Goal: Entertainment & Leisure: Consume media (video, audio)

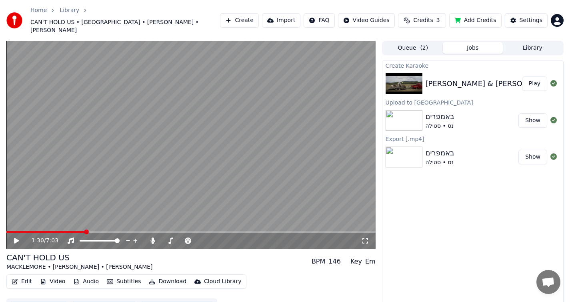
scroll to position [9, 0]
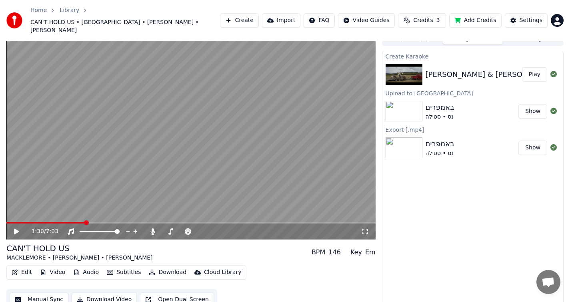
click at [40, 213] on video at bounding box center [190, 136] width 369 height 208
click at [40, 222] on span at bounding box center [23, 223] width 34 height 2
click at [6, 220] on span at bounding box center [8, 222] width 5 height 5
click at [366, 228] on icon at bounding box center [365, 231] width 8 height 6
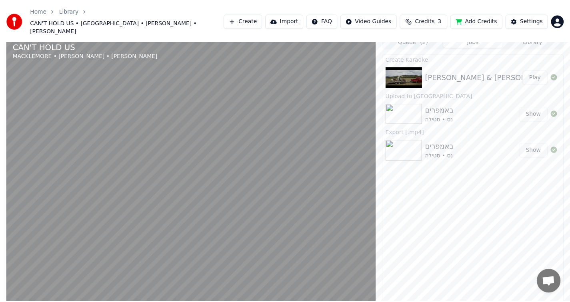
scroll to position [0, 0]
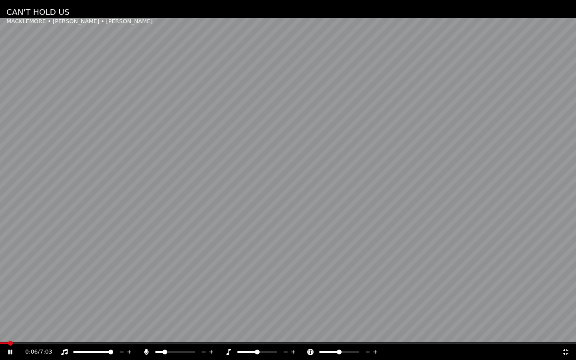
click at [211, 301] on icon at bounding box center [212, 352] width 8 height 8
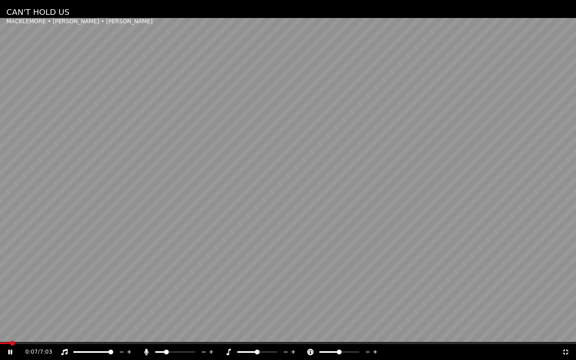
click at [211, 301] on icon at bounding box center [212, 352] width 8 height 8
click at [569, 301] on icon at bounding box center [566, 352] width 8 height 6
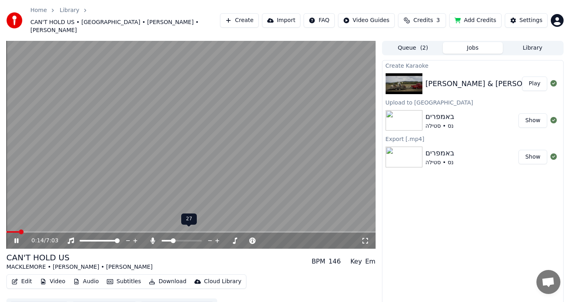
click at [217, 239] on icon at bounding box center [217, 241] width 4 height 4
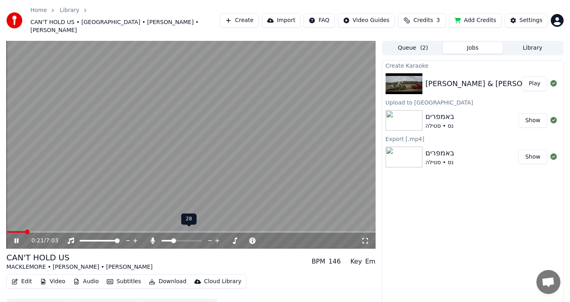
click at [217, 239] on icon at bounding box center [217, 241] width 4 height 4
click at [173, 238] on span at bounding box center [174, 240] width 5 height 5
click at [175, 238] on span at bounding box center [176, 240] width 5 height 5
click at [364, 237] on icon at bounding box center [365, 240] width 8 height 6
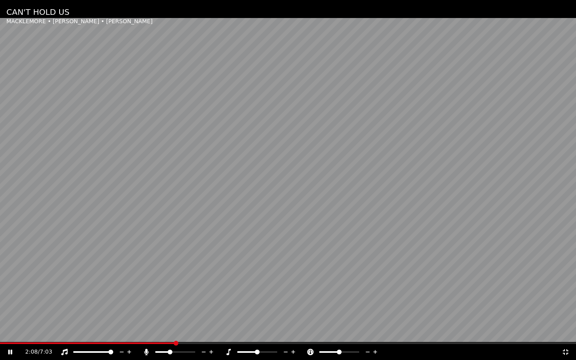
click at [11, 301] on icon at bounding box center [15, 352] width 19 height 6
click at [566, 301] on icon at bounding box center [566, 352] width 8 height 6
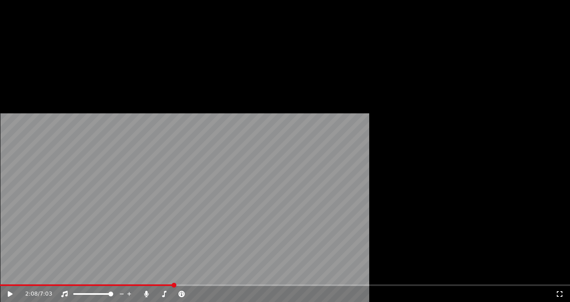
scroll to position [9, 0]
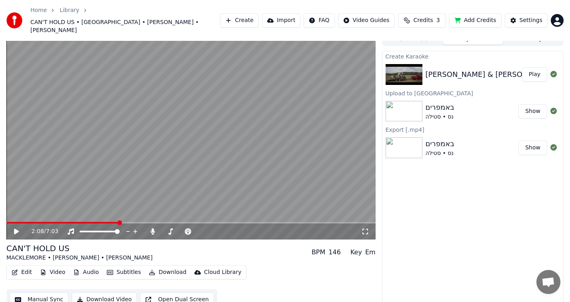
click at [51, 292] on button "Manual Sync" at bounding box center [39, 299] width 59 height 14
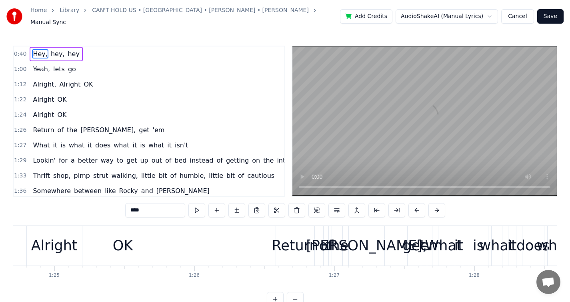
scroll to position [0, 11869]
click at [277, 255] on div "Return" at bounding box center [293, 246] width 38 height 40
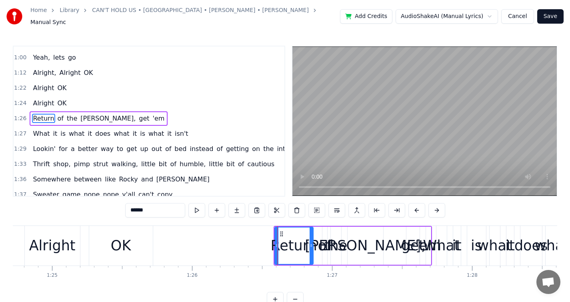
scroll to position [12, 0]
click at [201, 209] on button at bounding box center [197, 210] width 17 height 14
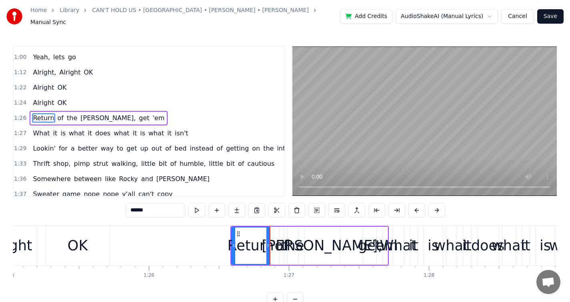
scroll to position [0, 11922]
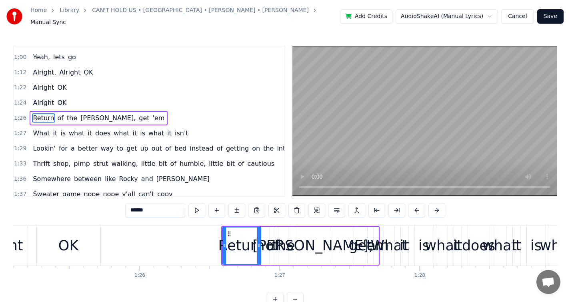
click at [66, 253] on div "OK" at bounding box center [69, 246] width 64 height 40
type input "**"
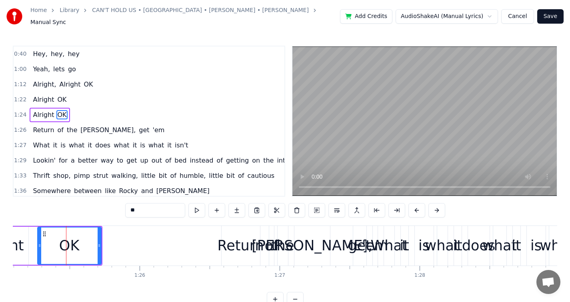
scroll to position [0, 0]
click at [197, 210] on button at bounding box center [197, 210] width 17 height 14
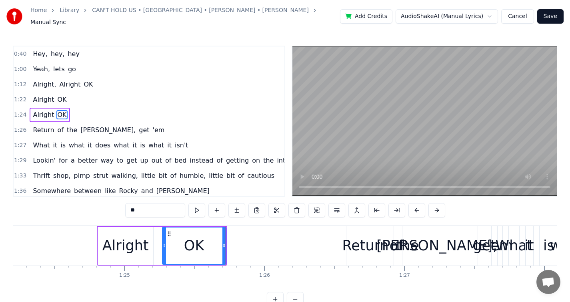
scroll to position [0, 11764]
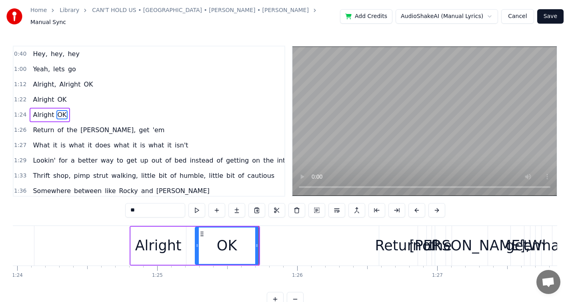
click at [448, 11] on html "Home Library CAN'T HOLD US • [GEOGRAPHIC_DATA] • [PERSON_NAME] • [PERSON_NAME] …" at bounding box center [285, 159] width 570 height 319
click at [448, 14] on html "Home Library CAN'T HOLD US • [GEOGRAPHIC_DATA] • [PERSON_NAME] • [PERSON_NAME] …" at bounding box center [285, 159] width 570 height 319
click at [474, 14] on html "Home Library CAN'T HOLD US • [GEOGRAPHIC_DATA] • [PERSON_NAME] • [PERSON_NAME] …" at bounding box center [285, 159] width 570 height 319
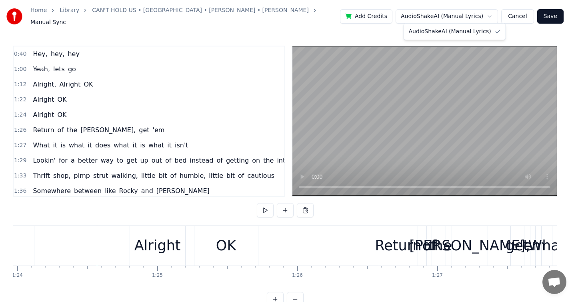
click at [478, 14] on html "Home Library CAN'T HOLD US • [GEOGRAPHIC_DATA] • [PERSON_NAME] • [PERSON_NAME] …" at bounding box center [288, 159] width 576 height 319
click at [475, 14] on html "Home Library CAN'T HOLD US • [GEOGRAPHIC_DATA] • [PERSON_NAME] • [PERSON_NAME] …" at bounding box center [288, 159] width 576 height 319
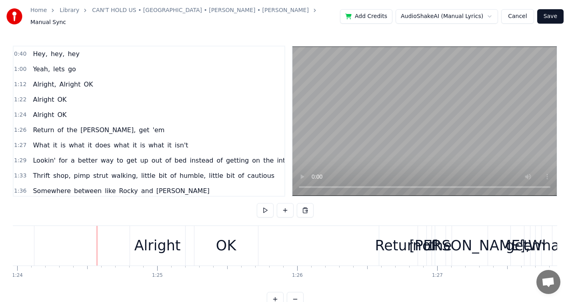
click at [475, 14] on html "Home Library CAN'T HOLD US • [GEOGRAPHIC_DATA] • [PERSON_NAME] • [PERSON_NAME] …" at bounding box center [285, 159] width 570 height 319
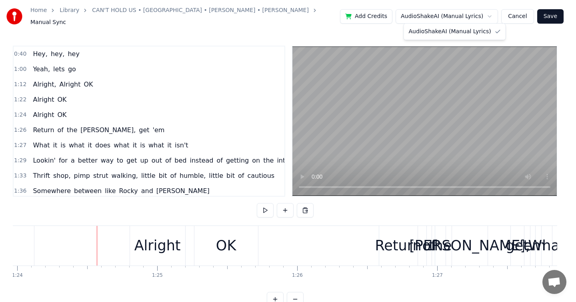
click at [474, 14] on html "Home Library CAN'T HOLD US • [GEOGRAPHIC_DATA] • [PERSON_NAME] • [PERSON_NAME] …" at bounding box center [288, 159] width 576 height 319
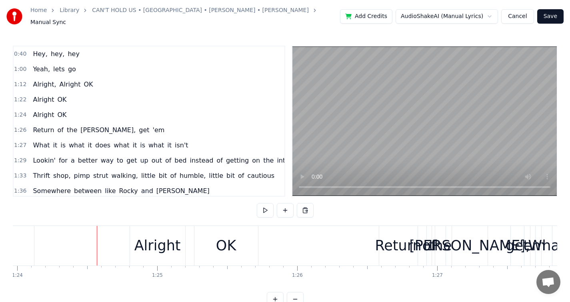
click at [474, 14] on html "Home Library CAN'T HOLD US • [GEOGRAPHIC_DATA] • [PERSON_NAME] • [PERSON_NAME] …" at bounding box center [285, 159] width 570 height 319
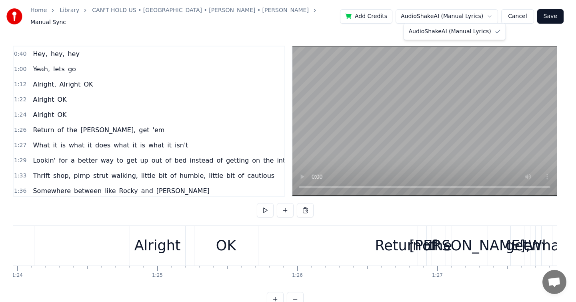
click at [474, 14] on html "Home Library CAN'T HOLD US • [GEOGRAPHIC_DATA] • [PERSON_NAME] • [PERSON_NAME] …" at bounding box center [288, 159] width 576 height 319
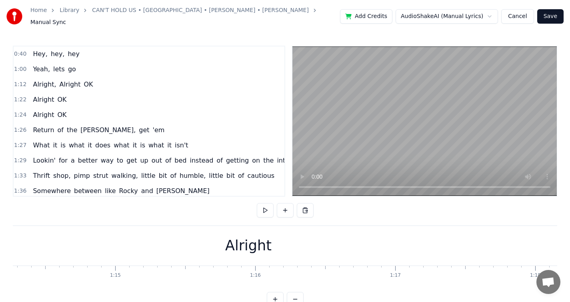
scroll to position [0, 10402]
click at [168, 251] on div "Alright" at bounding box center [251, 246] width 921 height 40
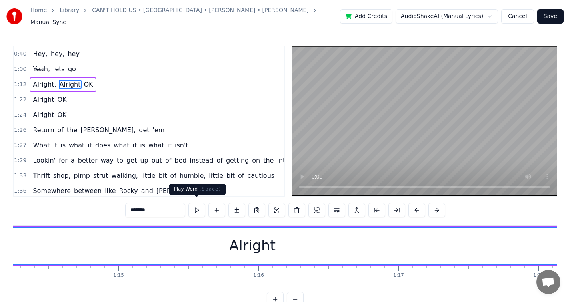
click at [205, 206] on button at bounding box center [197, 210] width 17 height 14
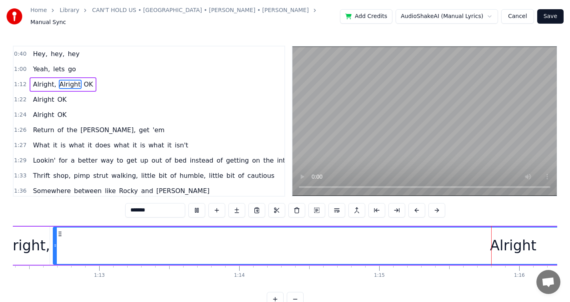
click at [201, 206] on button at bounding box center [197, 210] width 17 height 14
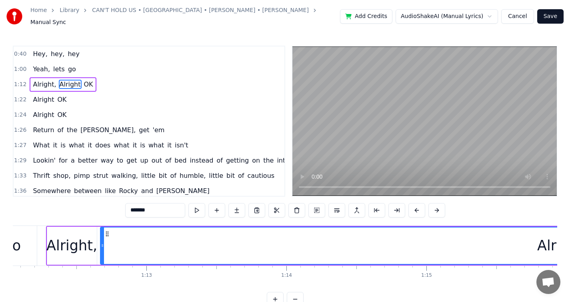
click at [75, 48] on div "Hey, hey, hey" at bounding box center [56, 54] width 53 height 14
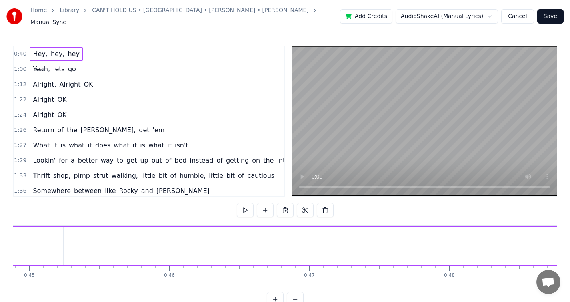
scroll to position [0, 6746]
click at [200, 247] on div "Hey," at bounding box center [323, 246] width 697 height 38
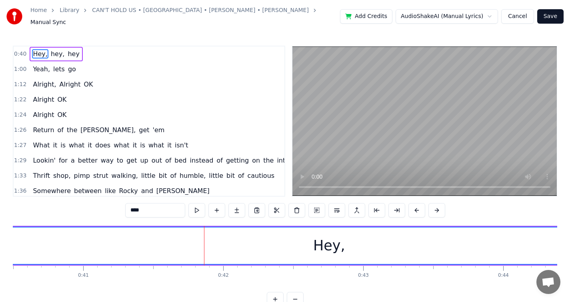
scroll to position [0, 5672]
click at [201, 205] on button at bounding box center [197, 210] width 17 height 14
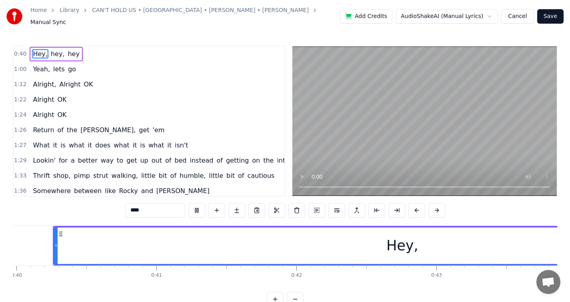
click at [201, 205] on button at bounding box center [197, 210] width 17 height 14
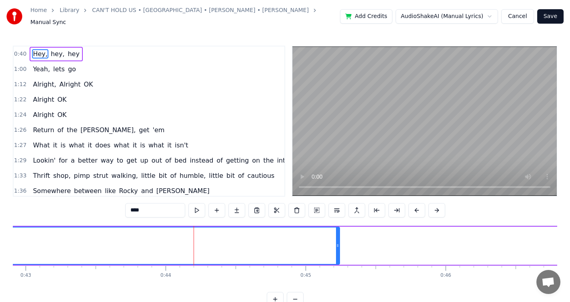
scroll to position [0, 6066]
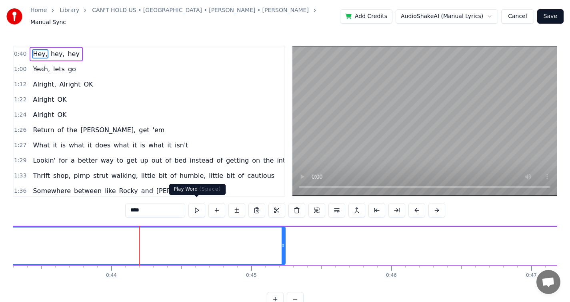
click at [191, 207] on button at bounding box center [197, 210] width 17 height 14
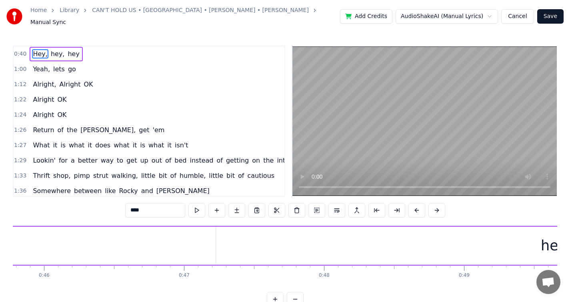
scroll to position [0, 6414]
click at [256, 249] on div "hey," at bounding box center [556, 246] width 680 height 38
type input "****"
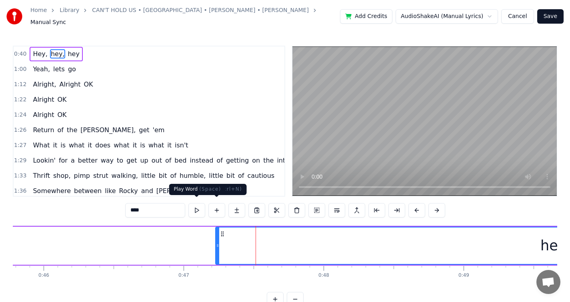
click at [199, 209] on button at bounding box center [197, 210] width 17 height 14
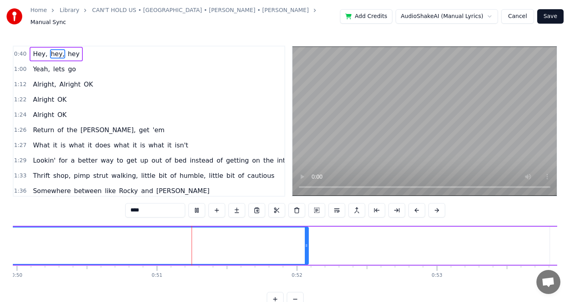
scroll to position [0, 7019]
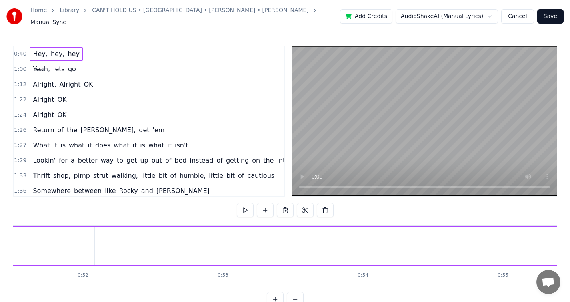
scroll to position [0, 7216]
click at [250, 207] on button at bounding box center [245, 210] width 17 height 14
click at [72, 68] on span "go" at bounding box center [72, 68] width 10 height 9
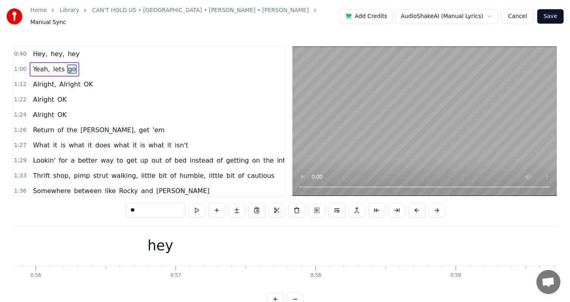
scroll to position [0, 8363]
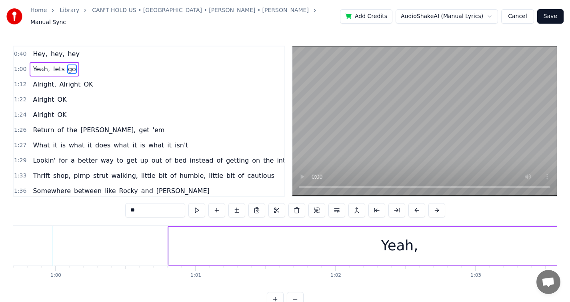
click at [72, 72] on div "Yeah, lets go" at bounding box center [54, 69] width 49 height 14
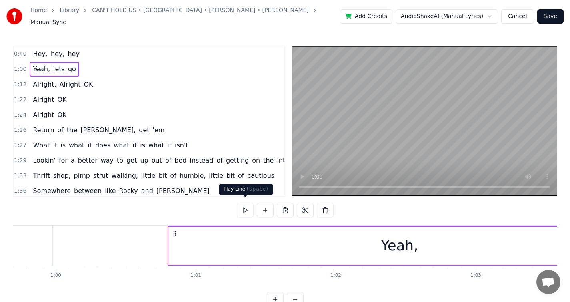
click at [241, 208] on button at bounding box center [245, 210] width 17 height 14
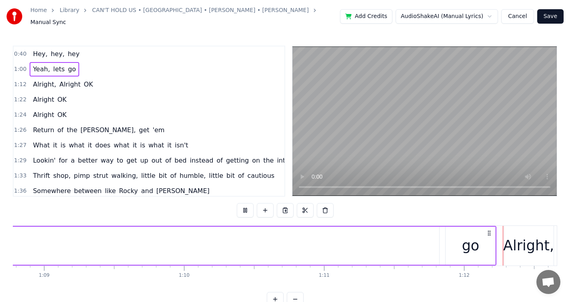
scroll to position [0, 9891]
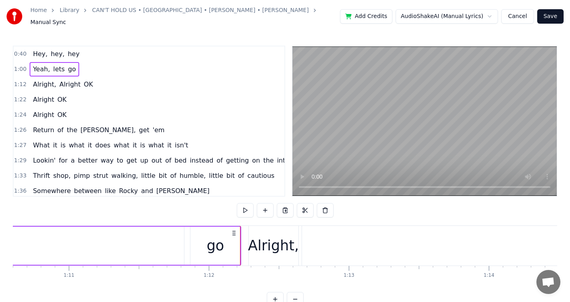
click at [243, 208] on button at bounding box center [245, 210] width 17 height 14
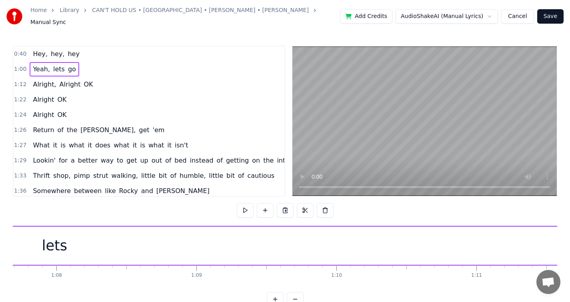
scroll to position [0, 10013]
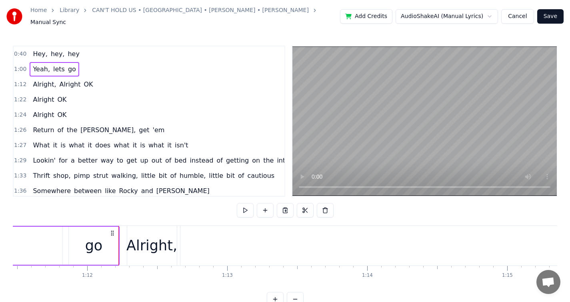
click at [88, 84] on div "Alright, Alright OK" at bounding box center [63, 84] width 66 height 14
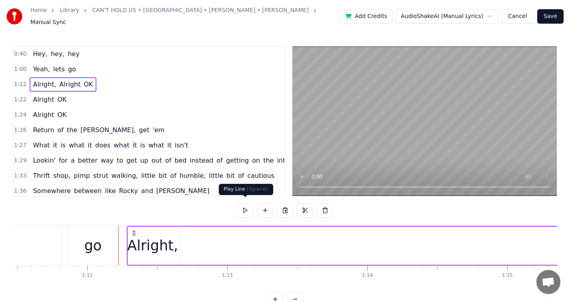
click at [249, 208] on button at bounding box center [245, 210] width 17 height 14
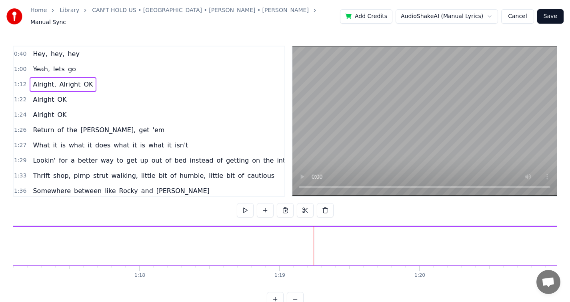
scroll to position [0, 11024]
click at [64, 100] on div "Alright OK" at bounding box center [50, 99] width 40 height 14
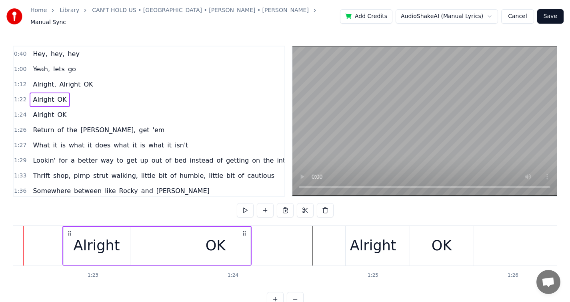
scroll to position [0, 11557]
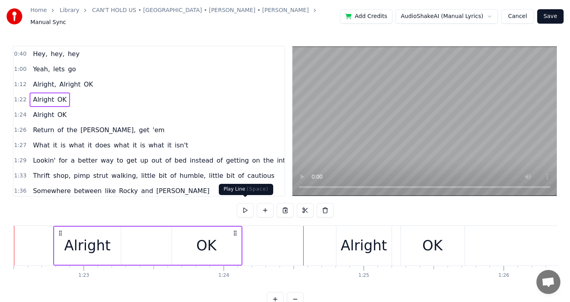
click at [243, 207] on button at bounding box center [245, 210] width 17 height 14
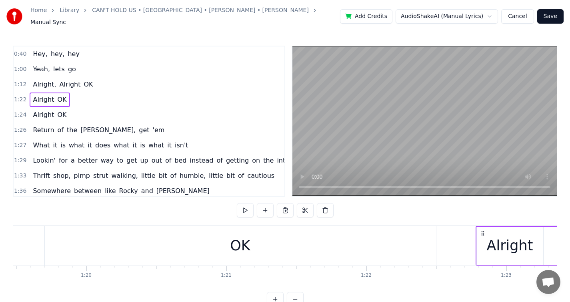
click at [134, 250] on div "OK" at bounding box center [240, 246] width 391 height 40
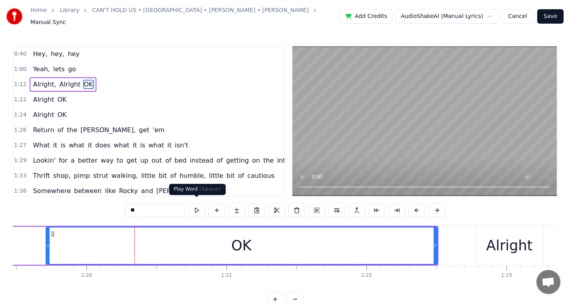
click at [198, 207] on button at bounding box center [197, 210] width 17 height 14
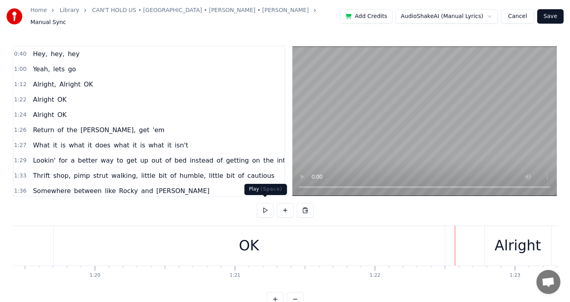
click at [263, 203] on button at bounding box center [265, 210] width 17 height 14
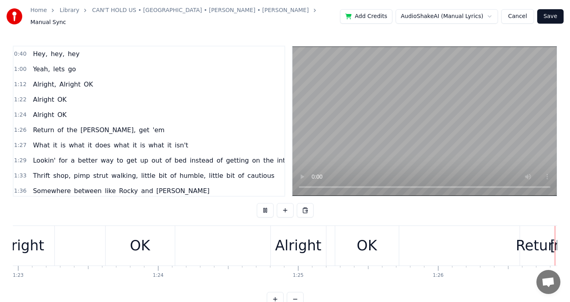
click at [266, 205] on button at bounding box center [265, 210] width 17 height 14
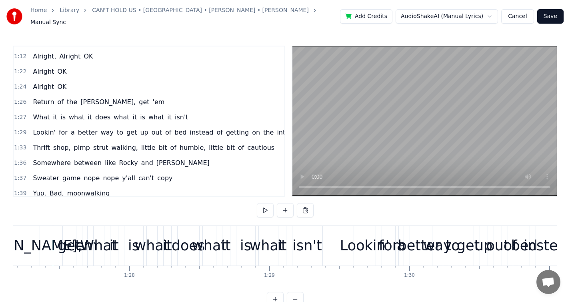
scroll to position [0, 0]
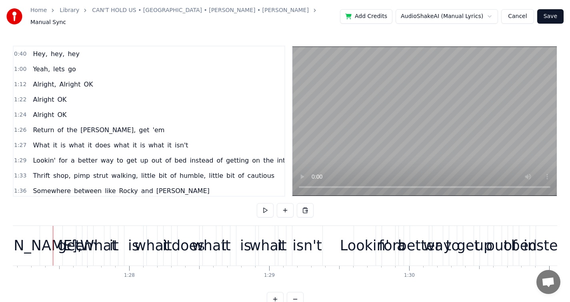
click at [119, 132] on div "Return of the [PERSON_NAME], get 'em" at bounding box center [99, 130] width 138 height 14
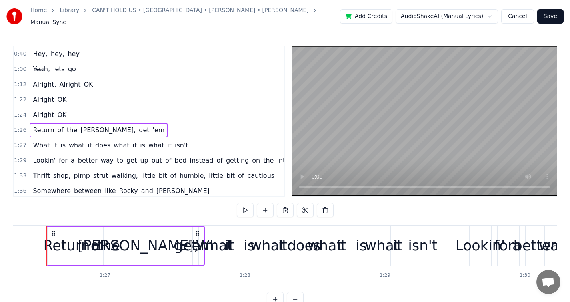
scroll to position [0, 12090]
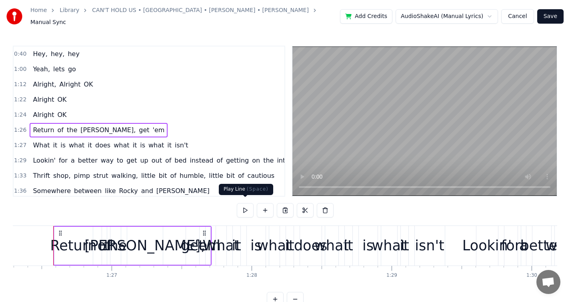
click at [248, 209] on button at bounding box center [245, 210] width 17 height 14
click at [519, 15] on button "Cancel" at bounding box center [518, 16] width 32 height 14
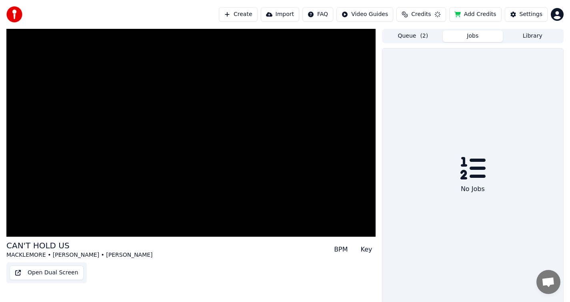
scroll to position [7, 0]
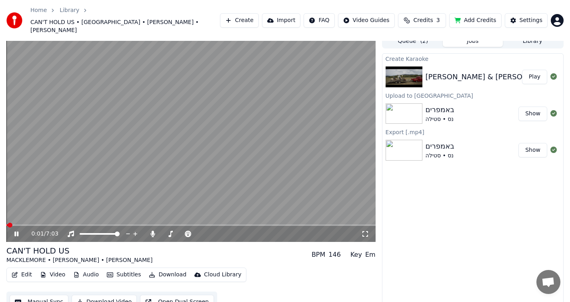
click at [24, 224] on span at bounding box center [190, 225] width 369 height 2
click at [48, 224] on span at bounding box center [190, 225] width 369 height 2
click at [62, 224] on span at bounding box center [190, 225] width 369 height 2
click at [368, 231] on icon at bounding box center [365, 234] width 8 height 6
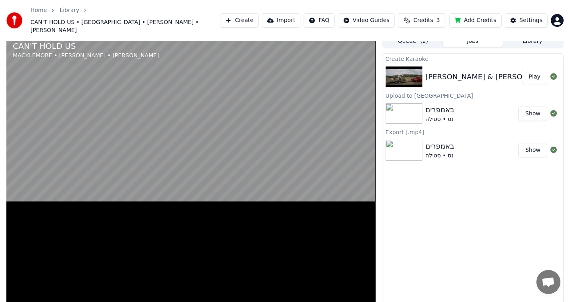
scroll to position [0, 0]
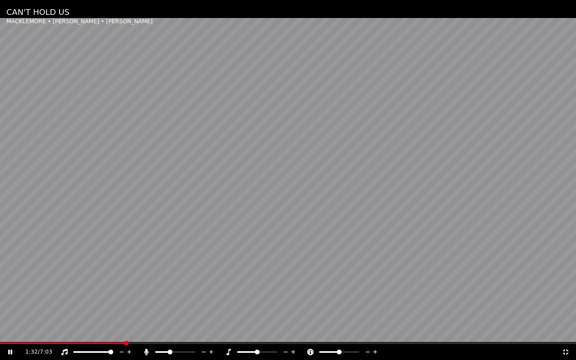
click at [14, 301] on div "1:32 / 7:03" at bounding box center [288, 352] width 576 height 16
click at [11, 301] on icon at bounding box center [10, 352] width 4 height 5
click at [118, 301] on div "1:33 / 7:03" at bounding box center [288, 352] width 576 height 16
click at [118, 301] on span at bounding box center [59, 344] width 118 height 2
click at [5, 301] on div "1:27 / 7:03" at bounding box center [288, 352] width 570 height 8
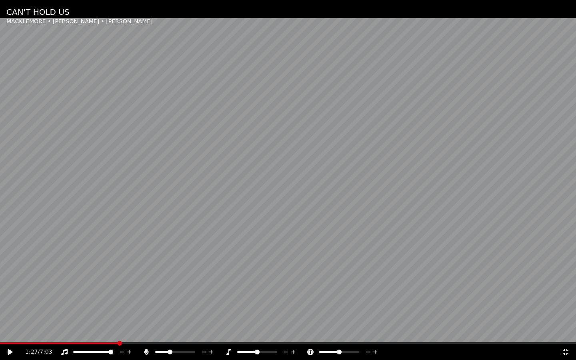
click at [10, 301] on icon at bounding box center [10, 352] width 5 height 6
click at [112, 301] on span at bounding box center [60, 344] width 121 height 2
click at [11, 301] on icon at bounding box center [10, 352] width 4 height 5
click at [564, 301] on icon at bounding box center [566, 352] width 8 height 6
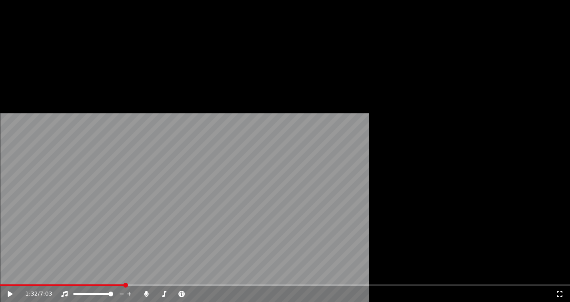
scroll to position [9, 0]
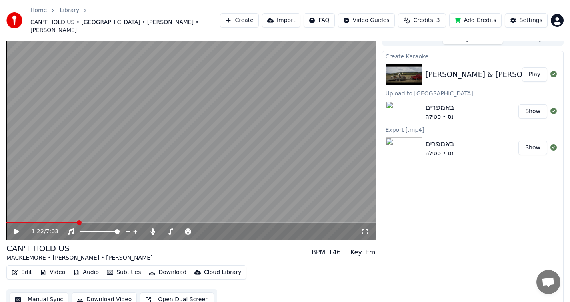
click at [77, 222] on span at bounding box center [42, 223] width 72 height 2
click at [12, 227] on div "1:22 / 7:03" at bounding box center [191, 231] width 363 height 8
click at [15, 229] on icon at bounding box center [16, 232] width 5 height 6
click at [367, 228] on icon at bounding box center [365, 231] width 8 height 6
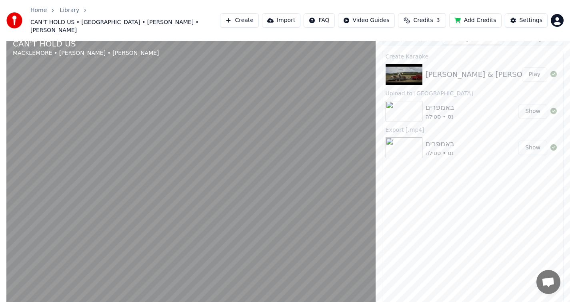
scroll to position [0, 0]
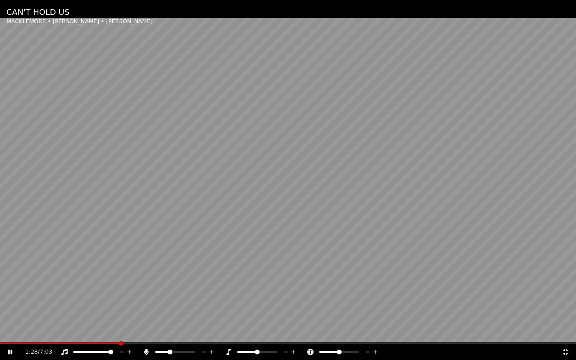
click at [11, 301] on icon at bounding box center [10, 352] width 4 height 5
click at [10, 301] on icon at bounding box center [15, 352] width 19 height 6
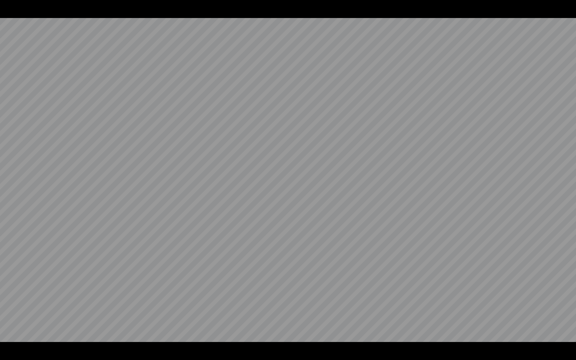
click at [10, 301] on video at bounding box center [288, 180] width 576 height 360
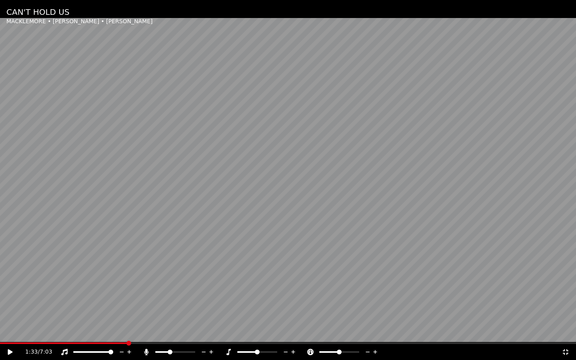
click at [100, 301] on span at bounding box center [63, 344] width 127 height 2
click at [368, 301] on icon at bounding box center [368, 352] width 4 height 1
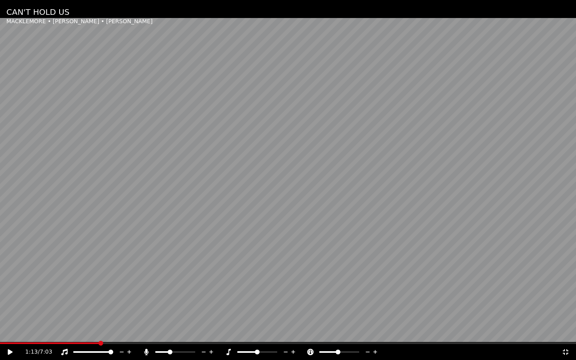
click at [368, 301] on icon at bounding box center [368, 352] width 4 height 1
click at [6, 301] on div "1:13 / 7:03" at bounding box center [288, 352] width 570 height 8
click at [9, 301] on icon at bounding box center [10, 352] width 5 height 6
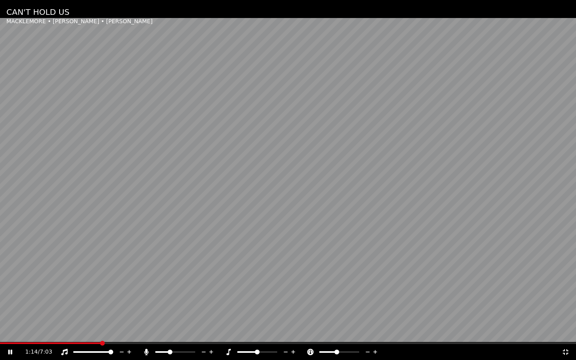
click at [375, 301] on icon at bounding box center [375, 352] width 4 height 4
click at [10, 301] on icon at bounding box center [15, 352] width 19 height 6
click at [567, 301] on icon at bounding box center [566, 352] width 8 height 6
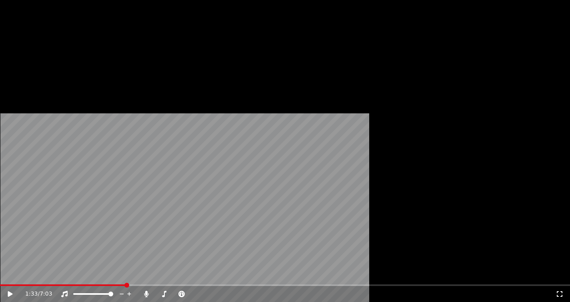
scroll to position [9, 0]
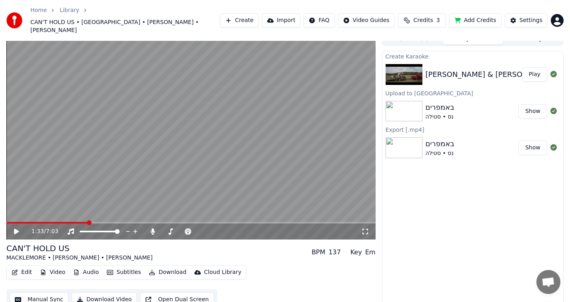
click at [48, 292] on button "Manual Sync" at bounding box center [39, 299] width 59 height 14
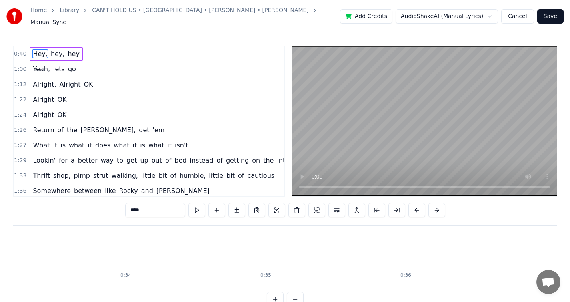
scroll to position [0, 5600]
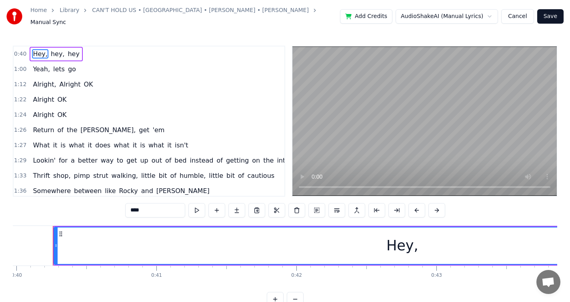
click at [88, 125] on span "[PERSON_NAME]," at bounding box center [108, 129] width 57 height 9
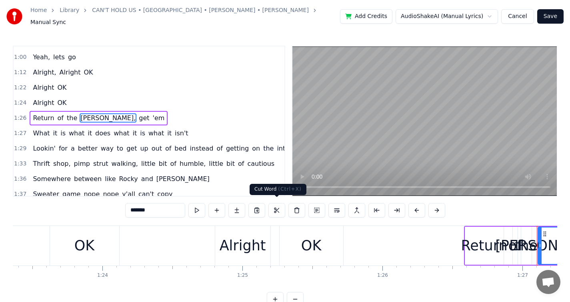
scroll to position [0, 12163]
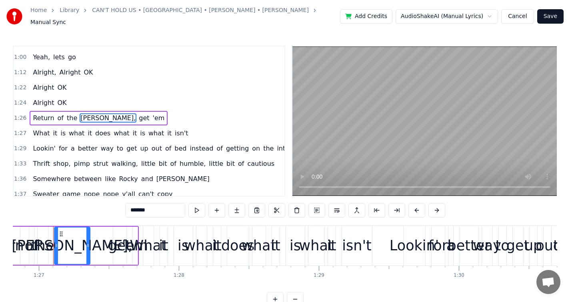
click at [153, 206] on input "*******" at bounding box center [155, 210] width 60 height 14
type input "*****"
click at [556, 17] on button "Save" at bounding box center [551, 16] width 26 height 14
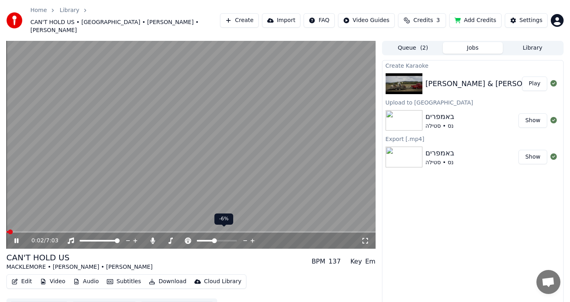
click at [243, 237] on icon at bounding box center [246, 241] width 8 height 8
click at [43, 233] on div "0:05 / 7:03" at bounding box center [190, 241] width 369 height 16
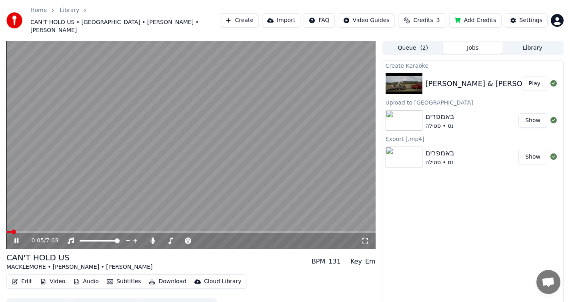
click at [42, 231] on span at bounding box center [190, 232] width 369 height 2
click at [54, 231] on span at bounding box center [190, 232] width 369 height 2
click at [64, 231] on span at bounding box center [190, 232] width 369 height 2
click at [74, 231] on span at bounding box center [190, 232] width 369 height 2
click at [18, 238] on icon at bounding box center [16, 240] width 4 height 5
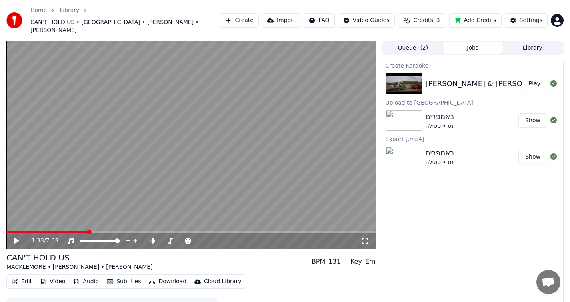
click at [17, 237] on icon at bounding box center [22, 240] width 19 height 6
click at [85, 231] on span at bounding box center [47, 232] width 82 height 2
click at [20, 237] on icon at bounding box center [22, 240] width 19 height 6
click at [74, 229] on span at bounding box center [76, 231] width 5 height 5
click at [17, 237] on icon at bounding box center [22, 240] width 19 height 6
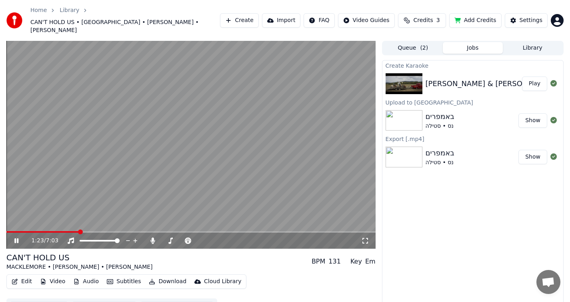
click at [18, 238] on icon at bounding box center [16, 240] width 4 height 5
click at [18, 238] on icon at bounding box center [16, 241] width 5 height 6
click at [18, 238] on icon at bounding box center [16, 240] width 4 height 5
click at [18, 237] on icon at bounding box center [22, 240] width 19 height 6
click at [17, 238] on icon at bounding box center [16, 240] width 4 height 5
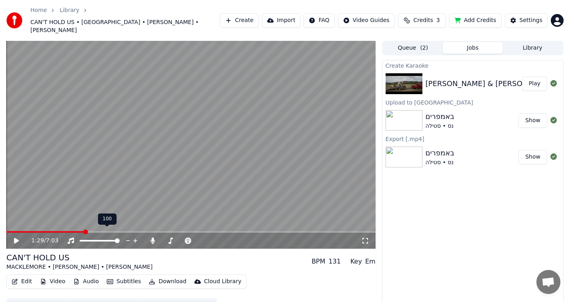
click at [77, 231] on span at bounding box center [45, 232] width 78 height 2
click at [21, 237] on icon at bounding box center [22, 240] width 19 height 6
click at [218, 239] on icon at bounding box center [217, 241] width 4 height 4
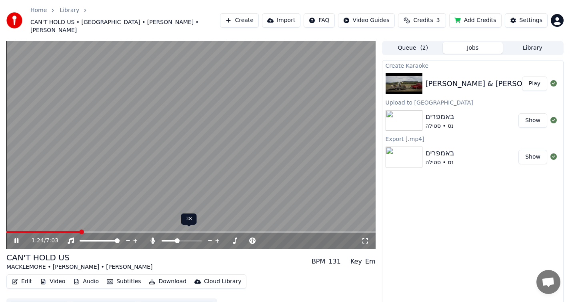
click at [218, 239] on icon at bounding box center [217, 241] width 4 height 4
click at [14, 237] on icon at bounding box center [22, 240] width 19 height 6
click at [80, 231] on span at bounding box center [46, 232] width 80 height 2
click at [16, 238] on icon at bounding box center [16, 241] width 5 height 6
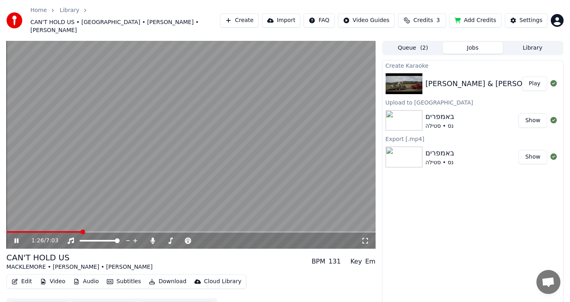
click at [367, 237] on icon at bounding box center [365, 240] width 8 height 6
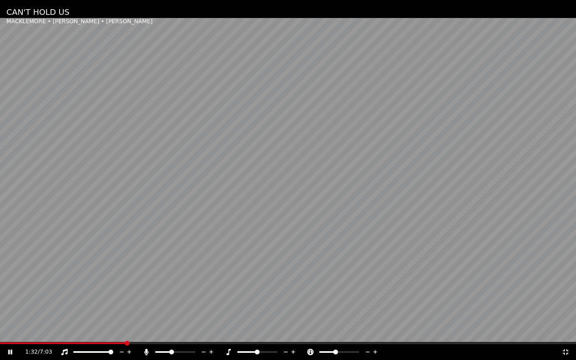
click at [10, 301] on icon at bounding box center [15, 352] width 19 height 6
click at [564, 301] on icon at bounding box center [566, 352] width 8 height 6
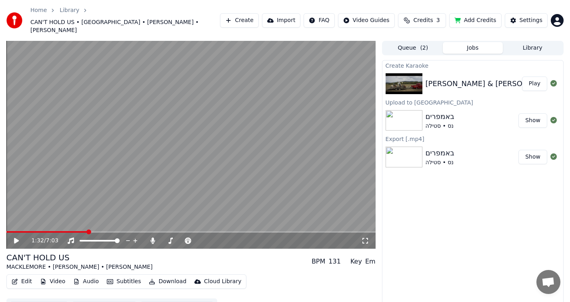
click at [84, 231] on span at bounding box center [46, 232] width 81 height 2
click at [20, 237] on icon at bounding box center [22, 240] width 19 height 6
click at [75, 231] on span at bounding box center [45, 232] width 79 height 2
click at [366, 237] on icon at bounding box center [365, 240] width 8 height 6
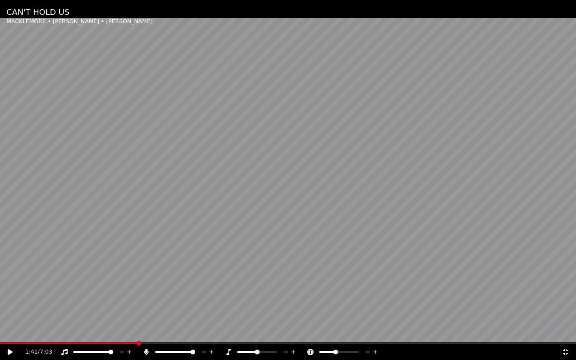
click at [195, 301] on span at bounding box center [193, 352] width 5 height 5
click at [123, 301] on span at bounding box center [69, 344] width 138 height 2
click at [116, 301] on span at bounding box center [62, 344] width 125 height 2
click at [12, 301] on div "1:25 / 7:03" at bounding box center [288, 352] width 576 height 16
click at [12, 301] on icon at bounding box center [10, 352] width 5 height 6
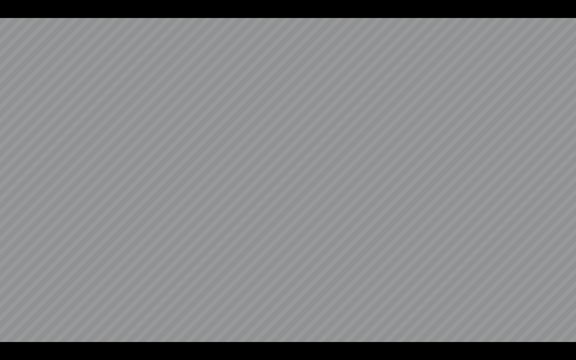
click at [12, 301] on video at bounding box center [288, 180] width 576 height 360
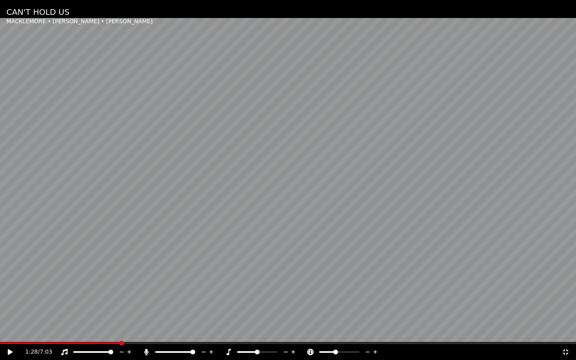
click at [11, 301] on icon at bounding box center [10, 352] width 5 height 6
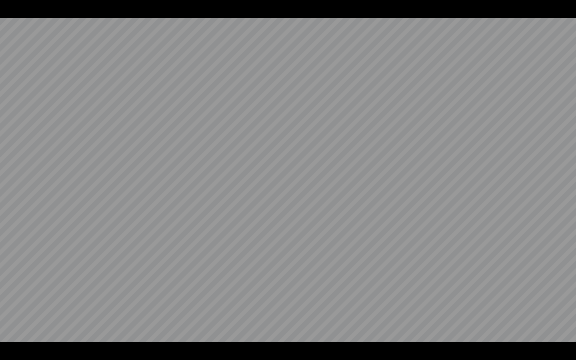
click at [11, 301] on video at bounding box center [288, 180] width 576 height 360
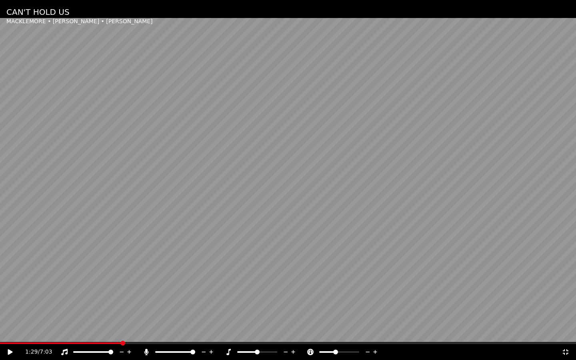
click at [11, 301] on icon at bounding box center [10, 352] width 5 height 6
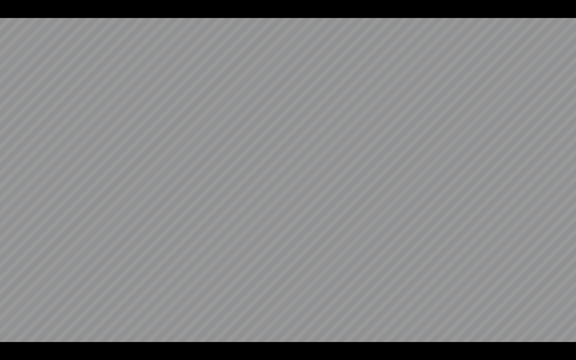
click at [11, 301] on video at bounding box center [288, 180] width 576 height 360
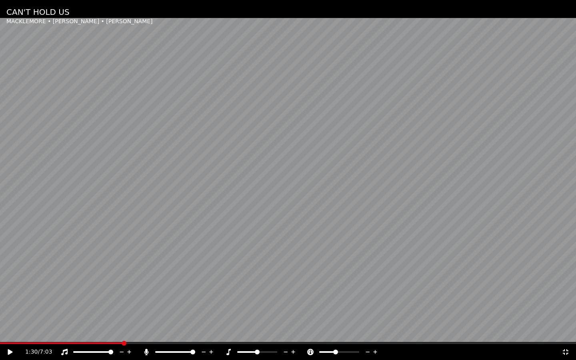
click at [11, 301] on icon at bounding box center [10, 352] width 5 height 6
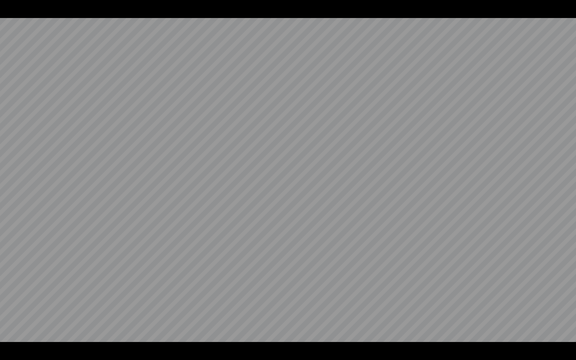
click at [11, 301] on video at bounding box center [288, 180] width 576 height 360
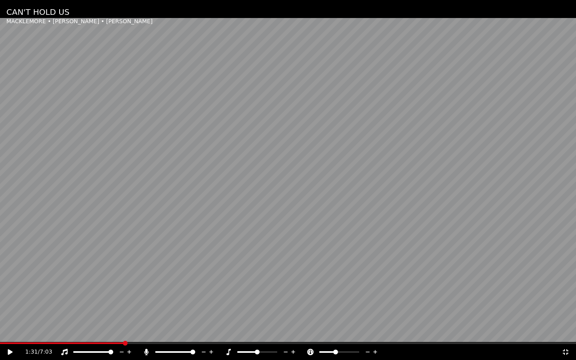
click at [11, 301] on icon at bounding box center [10, 352] width 5 height 6
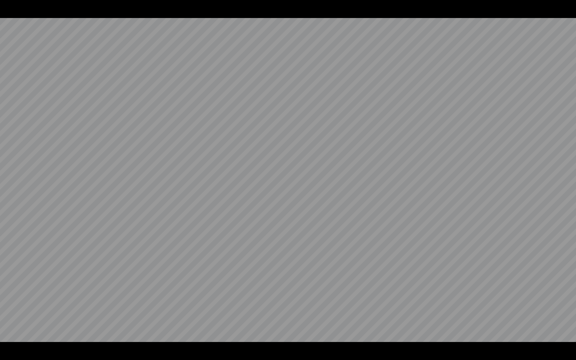
click at [11, 301] on video at bounding box center [288, 180] width 576 height 360
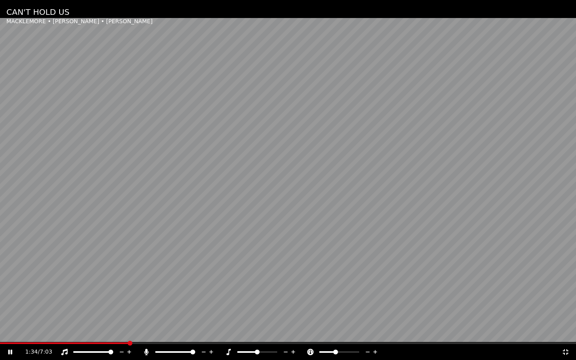
click at [122, 301] on span at bounding box center [64, 344] width 129 height 2
click at [11, 301] on icon at bounding box center [10, 352] width 4 height 5
click at [116, 301] on span at bounding box center [58, 344] width 116 height 2
click at [368, 301] on icon at bounding box center [368, 352] width 4 height 1
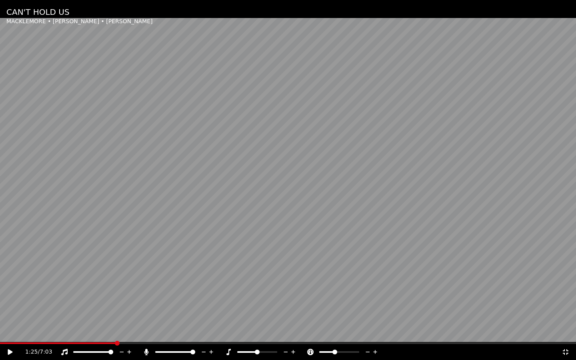
click at [368, 301] on icon at bounding box center [368, 352] width 4 height 1
click at [10, 301] on icon at bounding box center [10, 352] width 5 height 6
click at [8, 301] on icon at bounding box center [15, 352] width 19 height 6
click at [566, 301] on icon at bounding box center [566, 352] width 8 height 6
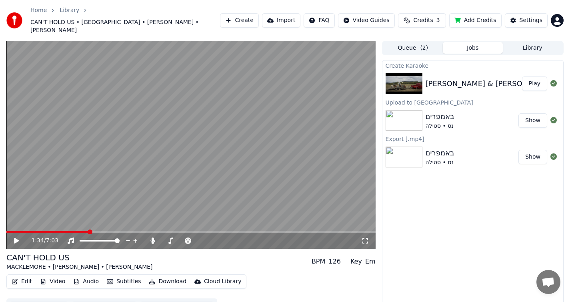
click at [64, 231] on span at bounding box center [47, 232] width 82 height 2
click at [18, 238] on icon at bounding box center [16, 241] width 5 height 6
click at [243, 237] on icon at bounding box center [246, 241] width 8 height 8
click at [367, 237] on icon at bounding box center [365, 240] width 8 height 6
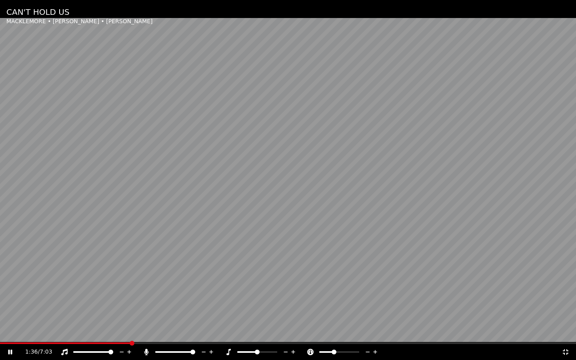
click at [9, 301] on icon at bounding box center [10, 352] width 4 height 5
click at [118, 301] on span at bounding box center [65, 344] width 131 height 2
click at [377, 301] on icon at bounding box center [376, 352] width 8 height 8
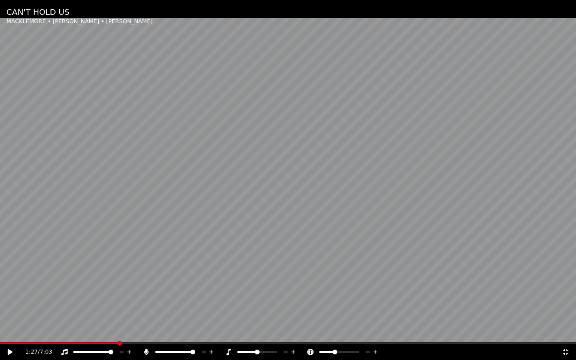
click at [377, 301] on icon at bounding box center [376, 352] width 8 height 8
click at [562, 301] on icon at bounding box center [566, 352] width 8 height 6
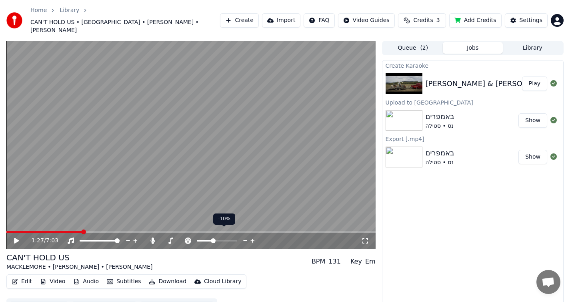
click at [253, 239] on icon at bounding box center [253, 241] width 4 height 4
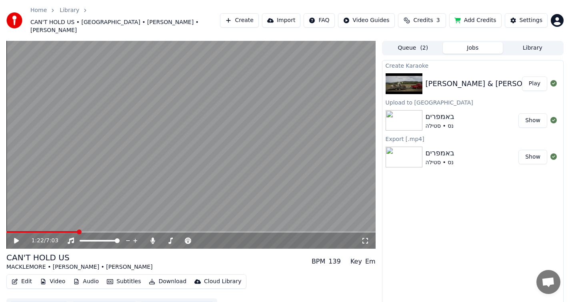
scroll to position [9, 0]
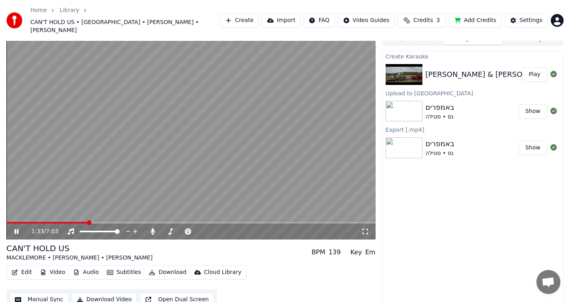
click at [17, 229] on icon at bounding box center [16, 231] width 4 height 5
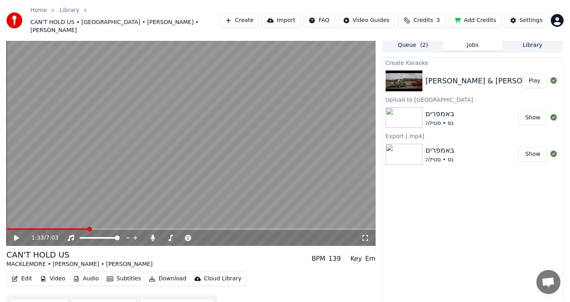
scroll to position [0, 0]
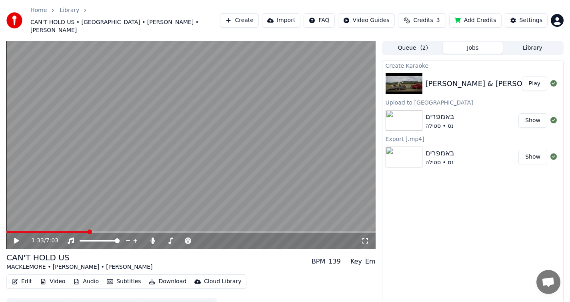
click at [518, 42] on button "Library" at bounding box center [533, 48] width 60 height 12
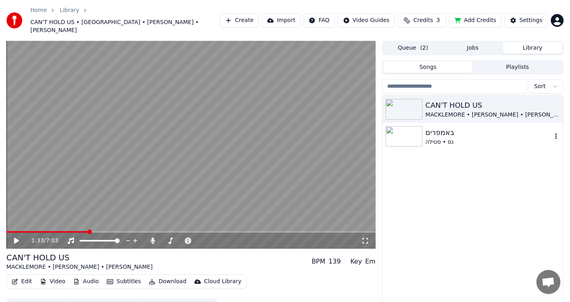
click at [456, 127] on div "באמפרים" at bounding box center [489, 132] width 126 height 11
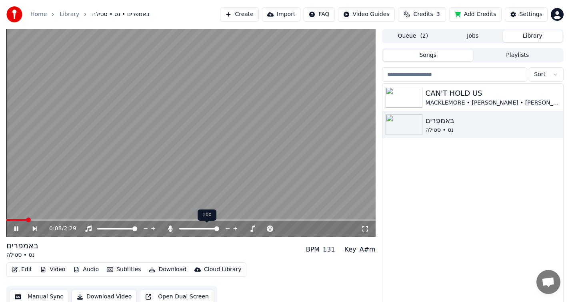
click at [227, 228] on icon at bounding box center [228, 229] width 8 height 8
click at [18, 231] on icon at bounding box center [22, 228] width 18 height 6
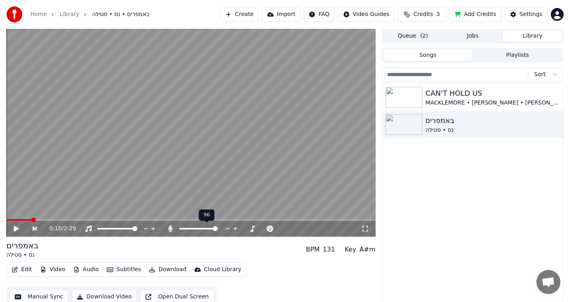
click at [198, 228] on div at bounding box center [207, 229] width 64 height 8
click at [194, 230] on div at bounding box center [207, 229] width 64 height 8
click at [197, 229] on span at bounding box center [188, 229] width 18 height 2
click at [185, 228] on span at bounding box center [187, 228] width 5 height 5
click at [20, 228] on icon at bounding box center [22, 228] width 18 height 6
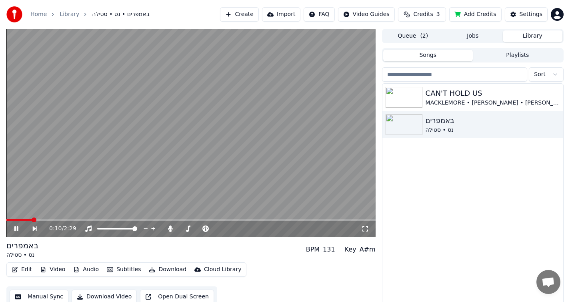
click at [367, 230] on icon at bounding box center [365, 228] width 8 height 6
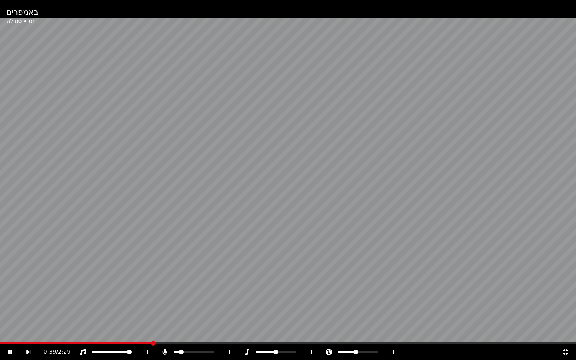
click at [9, 301] on icon at bounding box center [10, 352] width 4 height 5
click at [564, 301] on icon at bounding box center [566, 352] width 8 height 6
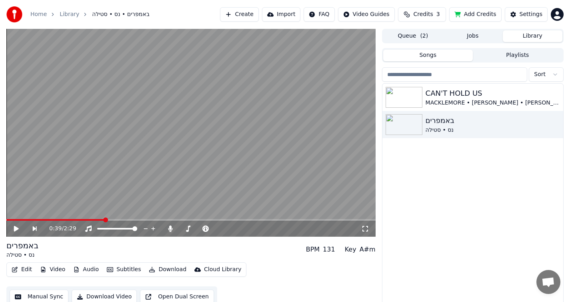
click at [363, 229] on icon at bounding box center [365, 228] width 8 height 6
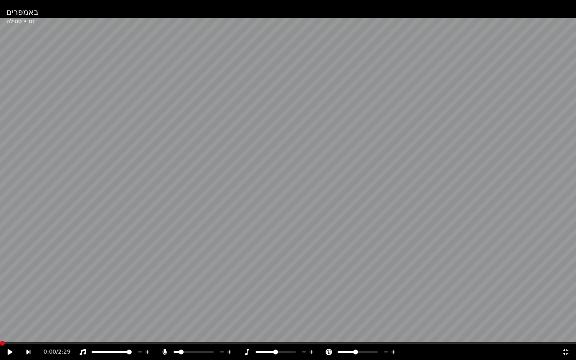
click at [0, 301] on span at bounding box center [0, 344] width 0 height 2
click at [10, 301] on icon at bounding box center [10, 352] width 5 height 6
click at [10, 301] on icon at bounding box center [10, 352] width 4 height 5
click at [569, 301] on icon at bounding box center [566, 352] width 8 height 6
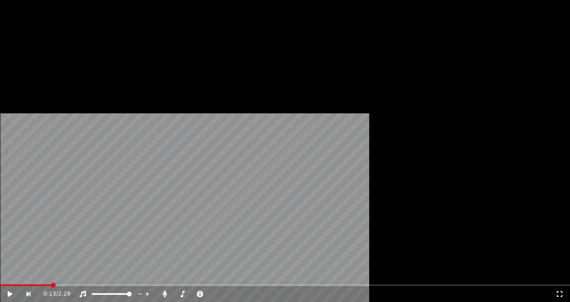
scroll to position [8, 0]
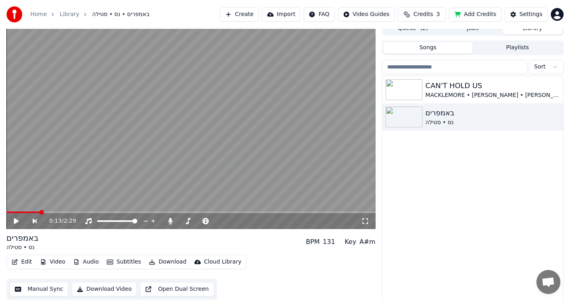
click at [192, 287] on button "Open Dual Screen" at bounding box center [177, 289] width 74 height 14
click at [16, 221] on icon at bounding box center [22, 221] width 18 height 6
click at [104, 289] on button "Download Video" at bounding box center [104, 289] width 65 height 14
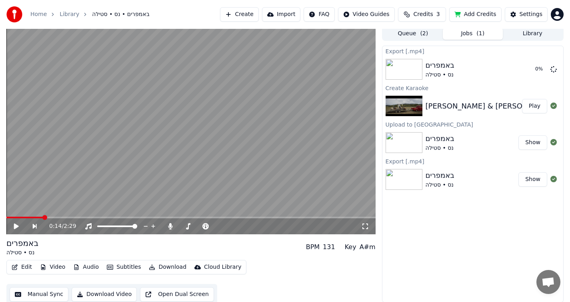
scroll to position [0, 0]
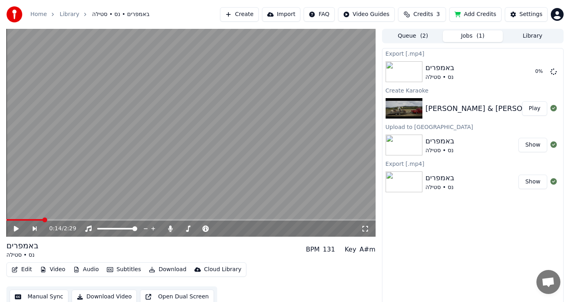
click at [527, 34] on button "Library" at bounding box center [533, 36] width 60 height 12
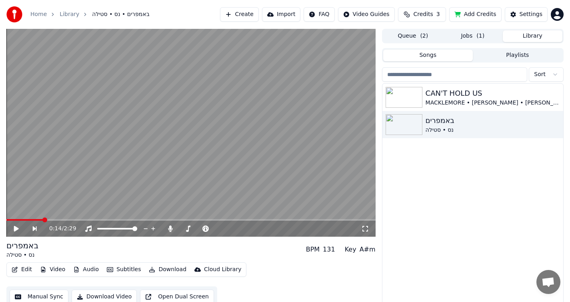
click at [474, 35] on button "Jobs ( 1 )" at bounding box center [473, 36] width 60 height 12
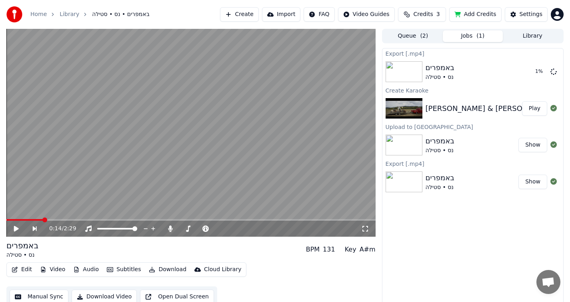
click at [541, 143] on button "Show" at bounding box center [533, 145] width 29 height 14
click at [436, 115] on div "[PERSON_NAME] & [PERSON_NAME] - CAN'T HOLD US FEAT. [PERSON_NAME] Play" at bounding box center [473, 108] width 181 height 27
click at [534, 112] on button "Play" at bounding box center [534, 108] width 25 height 14
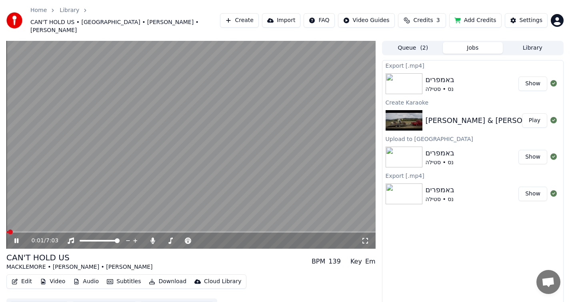
click at [14, 237] on icon at bounding box center [22, 240] width 19 height 6
click at [365, 237] on icon at bounding box center [365, 240] width 8 height 6
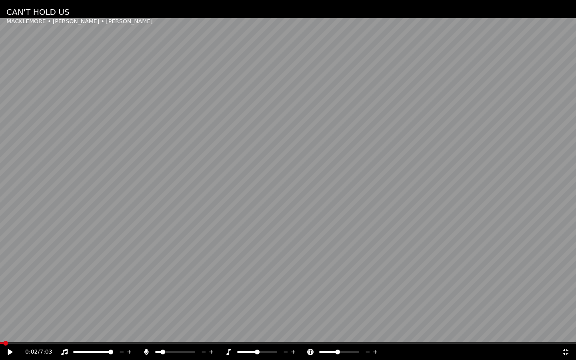
click at [64, 301] on span at bounding box center [288, 344] width 576 height 2
click at [13, 301] on icon at bounding box center [15, 352] width 19 height 6
click at [567, 301] on icon at bounding box center [566, 352] width 6 height 6
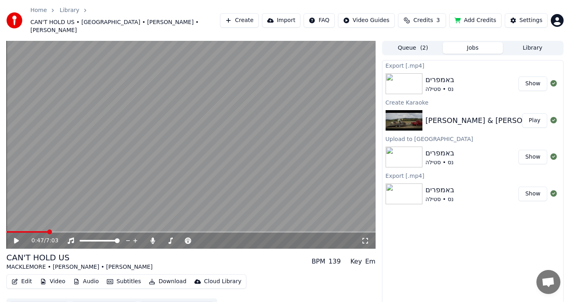
click at [20, 237] on icon at bounding box center [22, 240] width 19 height 6
click at [217, 239] on icon at bounding box center [217, 241] width 4 height 4
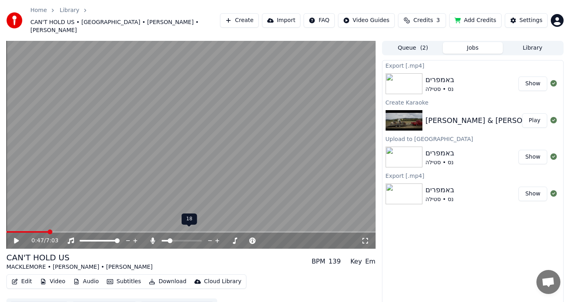
click at [217, 239] on icon at bounding box center [217, 241] width 4 height 4
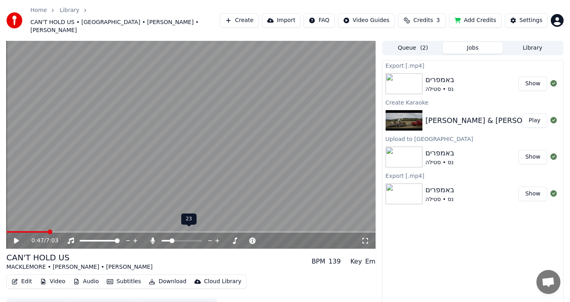
click at [217, 239] on icon at bounding box center [217, 241] width 4 height 4
click at [369, 237] on icon at bounding box center [365, 240] width 8 height 6
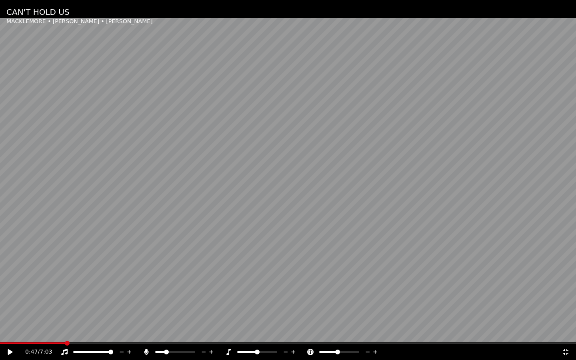
click at [14, 301] on icon at bounding box center [15, 352] width 19 height 6
drag, startPoint x: 329, startPoint y: 329, endPoint x: 75, endPoint y: 318, distance: 254.0
click at [106, 301] on video at bounding box center [288, 180] width 576 height 360
